Goal: Find specific page/section

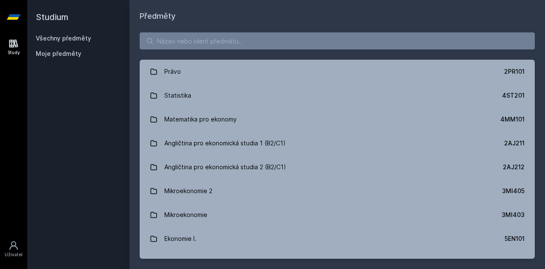
click at [222, 30] on div "Právo 2PR101 Statistika 4ST201 Matematika pro ekonomy 4MM101 Angličtina pro eko…" at bounding box center [336, 145] width 415 height 246
click at [214, 37] on input "search" at bounding box center [337, 40] width 395 height 17
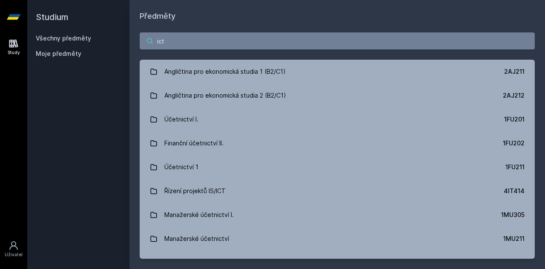
type input "ict"
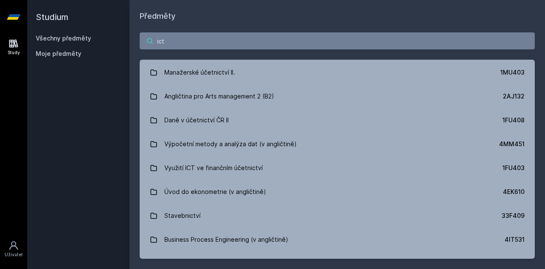
scroll to position [620, 0]
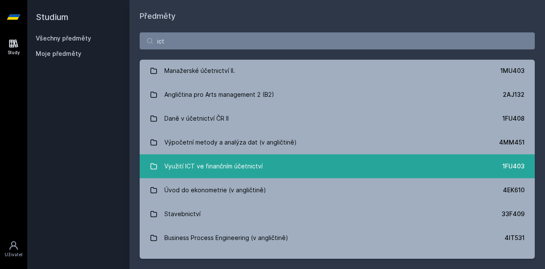
click at [232, 166] on div "Využití ICT ve finančním účetnictví" at bounding box center [213, 165] width 98 height 17
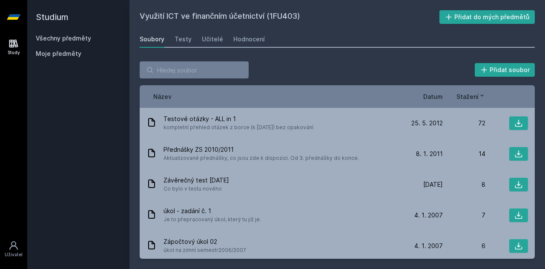
click at [440, 97] on span "Datum" at bounding box center [433, 96] width 20 height 9
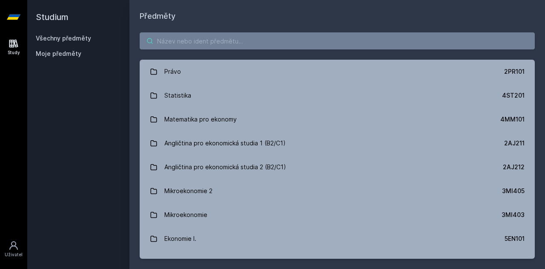
click at [208, 43] on input "search" at bounding box center [337, 40] width 395 height 17
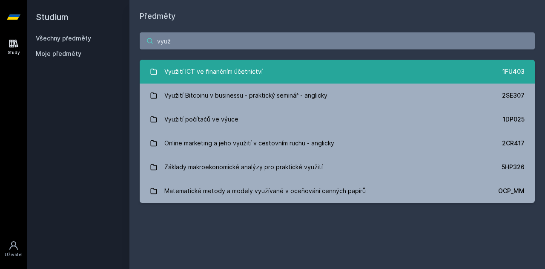
type input "využ"
click at [186, 76] on div "Využití ICT ve finančním účetnictví" at bounding box center [213, 71] width 98 height 17
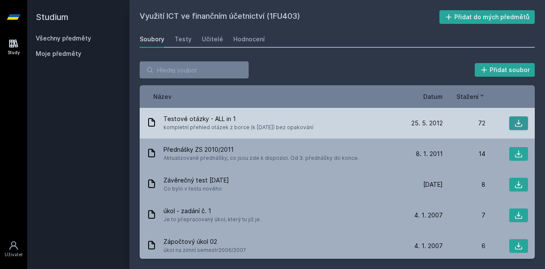
click at [515, 122] on icon at bounding box center [518, 123] width 9 height 9
